Goal: Information Seeking & Learning: Learn about a topic

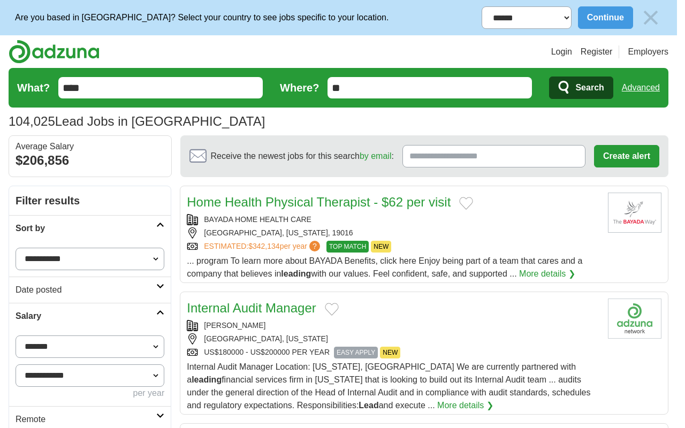
scroll to position [1373, 0]
